Goal: Information Seeking & Learning: Find specific fact

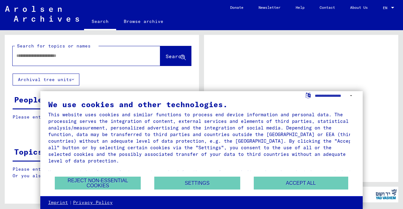
click at [107, 53] on input "text" at bounding box center [80, 56] width 129 height 7
type input "******"
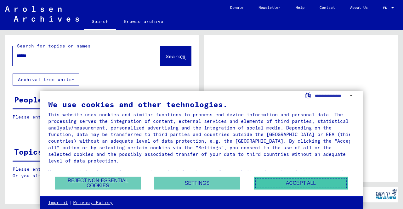
click at [304, 187] on button "Accept all" at bounding box center [301, 183] width 94 height 13
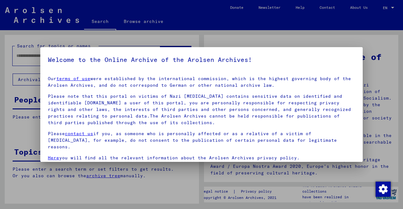
scroll to position [52, 0]
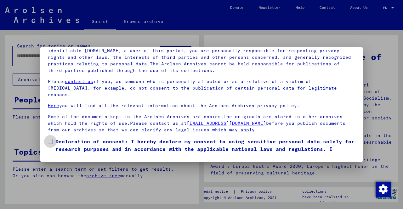
click at [50, 139] on span at bounding box center [50, 141] width 5 height 5
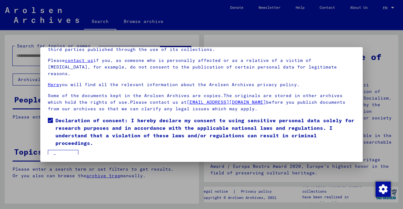
scroll to position [21, 0]
click at [57, 150] on button "I agree" at bounding box center [63, 156] width 31 height 12
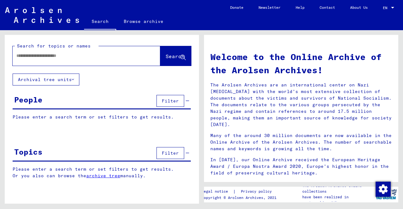
click at [116, 63] on div at bounding box center [77, 56] width 129 height 14
click at [108, 57] on input "text" at bounding box center [78, 56] width 125 height 7
type input "******"
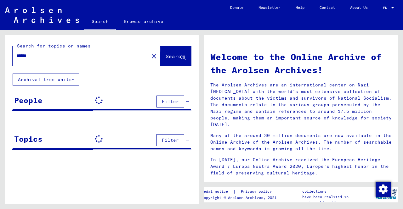
click at [166, 57] on span "Search" at bounding box center [175, 56] width 19 height 6
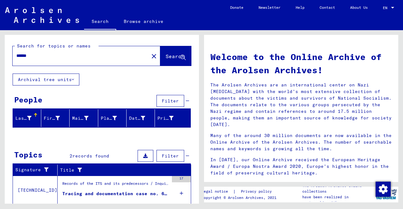
scroll to position [47, 0]
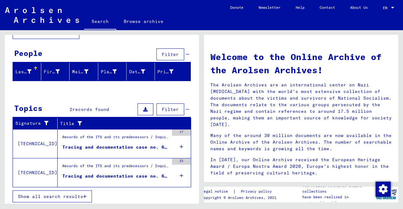
click at [133, 144] on div "Tracing and documentation case no. 685.365 for NOWITE, [PERSON_NAME] born [DEMO…" at bounding box center [115, 147] width 106 height 7
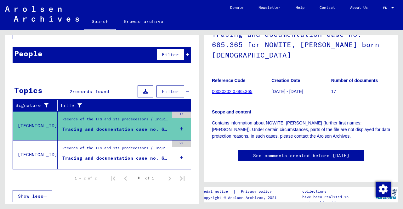
scroll to position [36, 0]
